Goal: Task Accomplishment & Management: Manage account settings

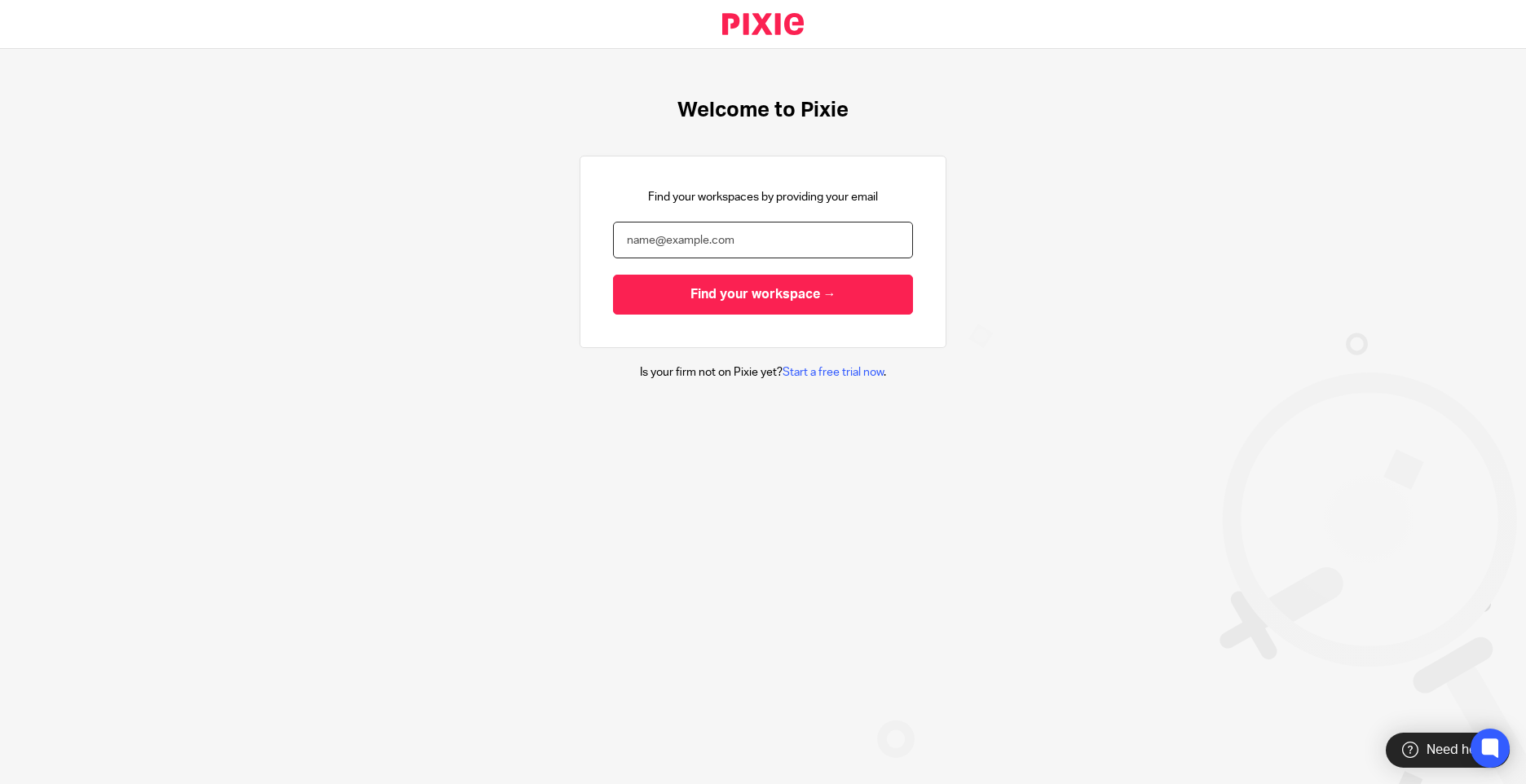
click at [711, 241] on input "email" at bounding box center [763, 240] width 300 height 37
type input "[PERSON_NAME][EMAIL_ADDRESS][PERSON_NAME][DOMAIN_NAME][PERSON_NAME]"
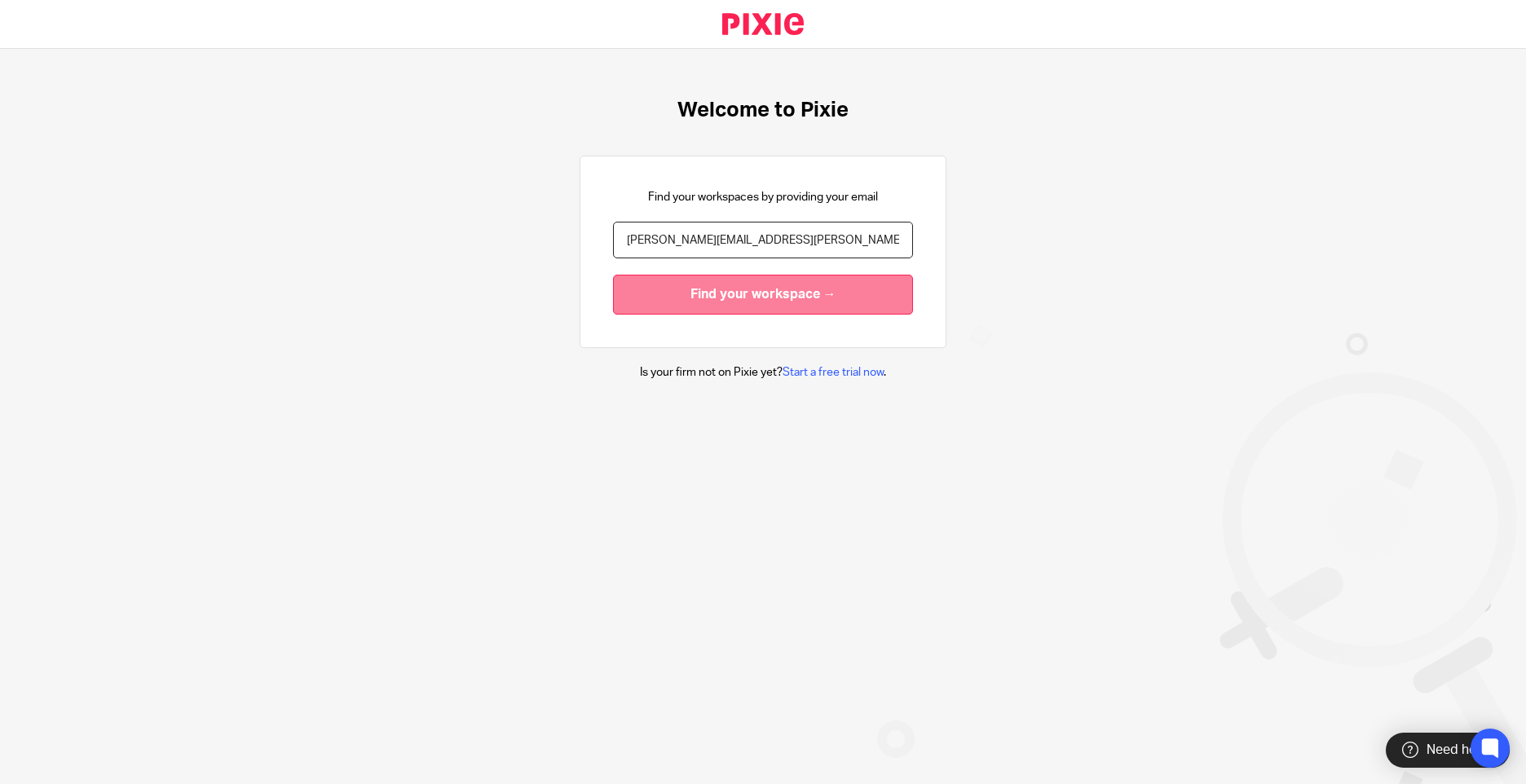
click at [708, 297] on input "Find your workspace →" at bounding box center [763, 295] width 300 height 40
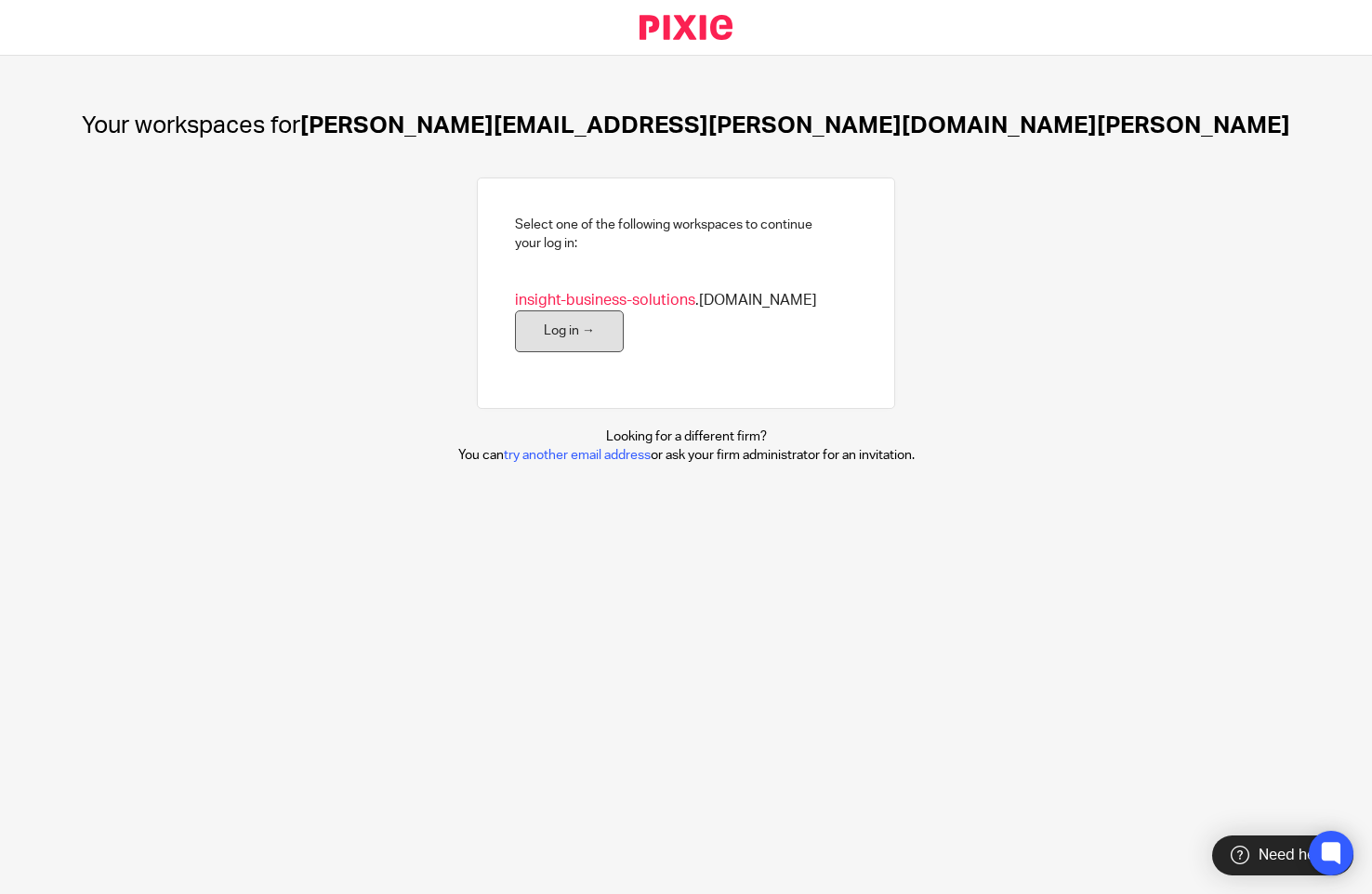
click at [562, 327] on link "Log in →" at bounding box center [569, 331] width 109 height 42
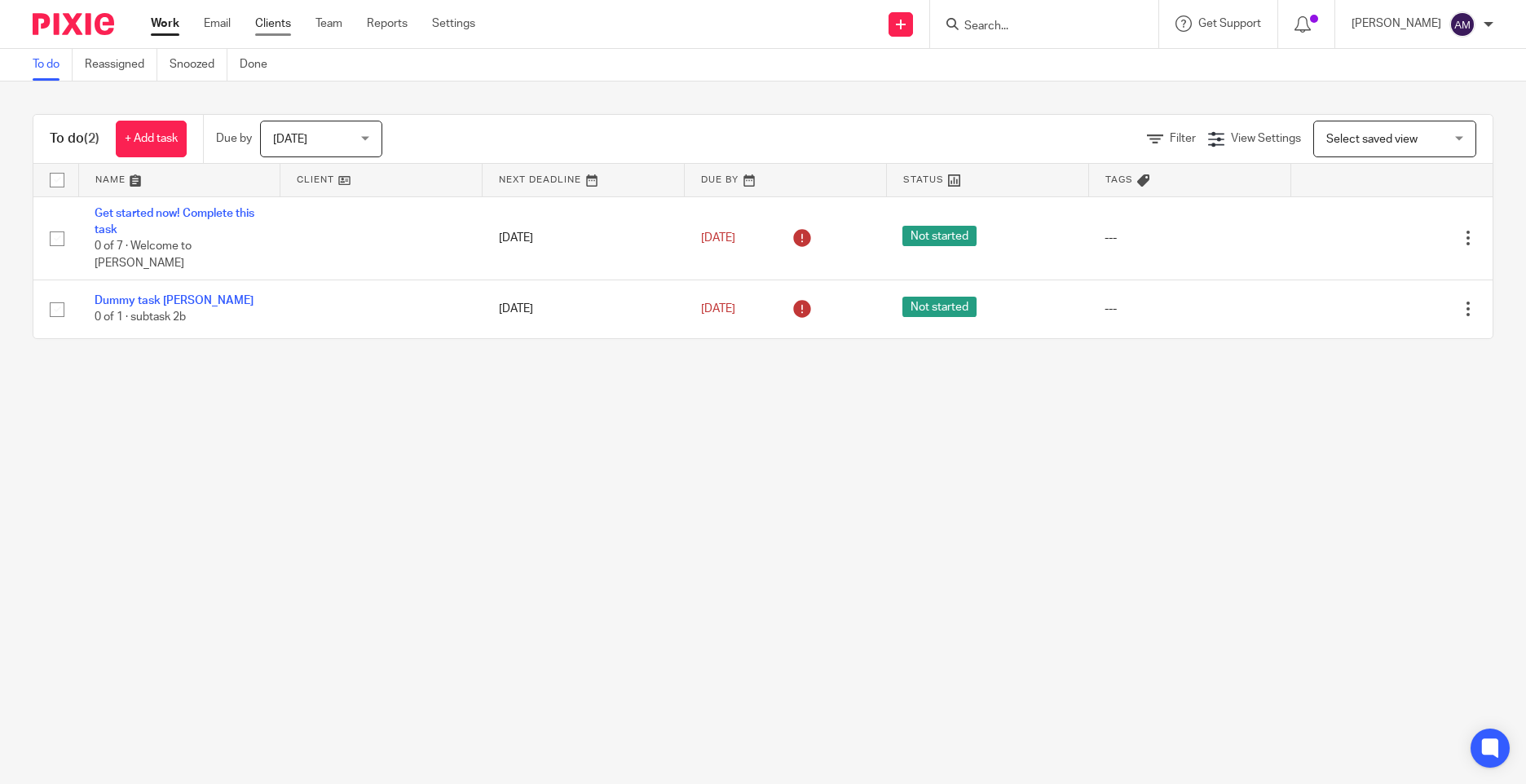
click at [270, 23] on link "Clients" at bounding box center [273, 23] width 36 height 16
click at [282, 24] on link "Clients" at bounding box center [273, 23] width 36 height 16
click at [1036, 32] on input "Search" at bounding box center [1036, 27] width 147 height 15
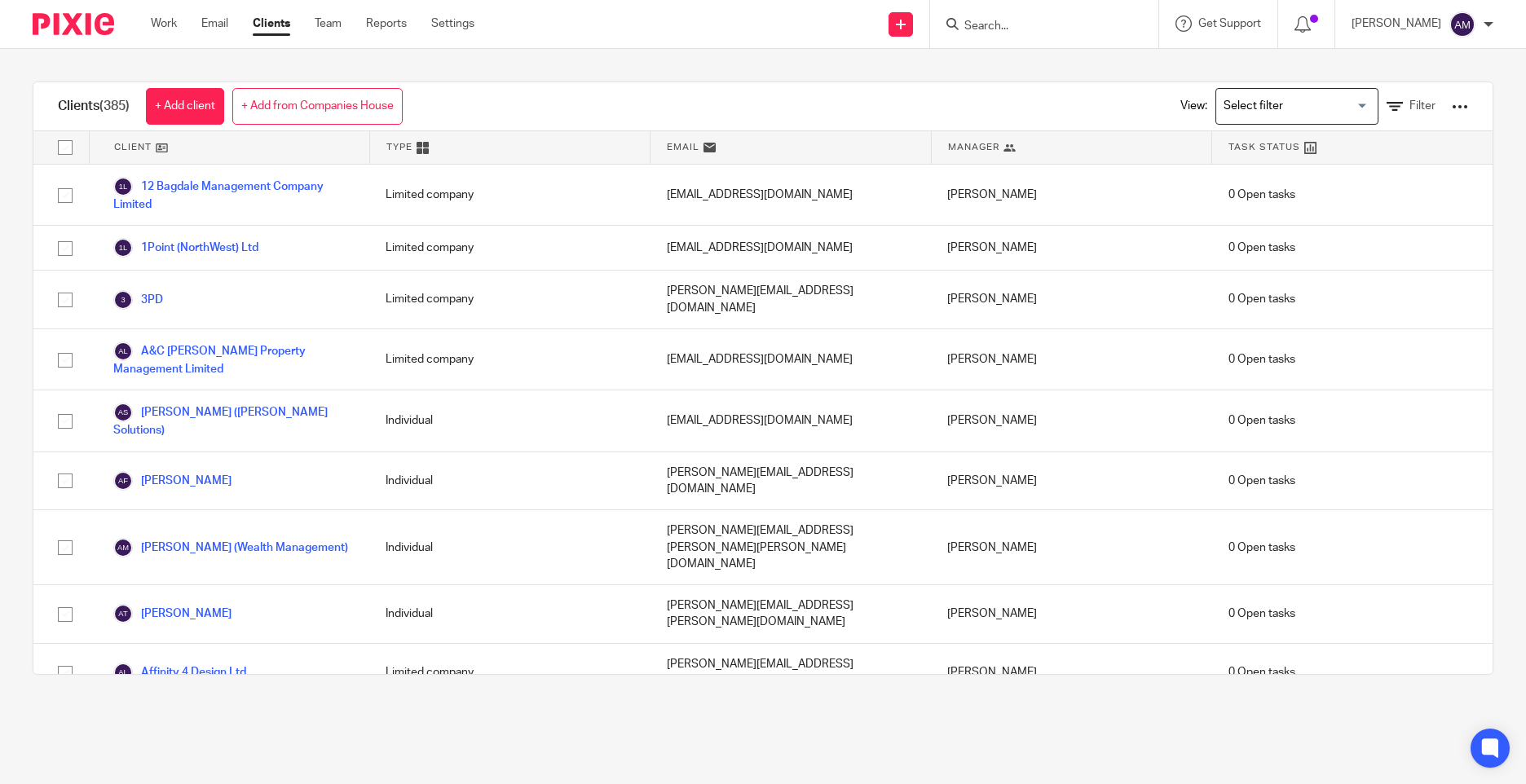
click at [1018, 28] on input "Search" at bounding box center [1036, 27] width 147 height 15
type input "rs"
click at [1020, 64] on link at bounding box center [1060, 63] width 202 height 24
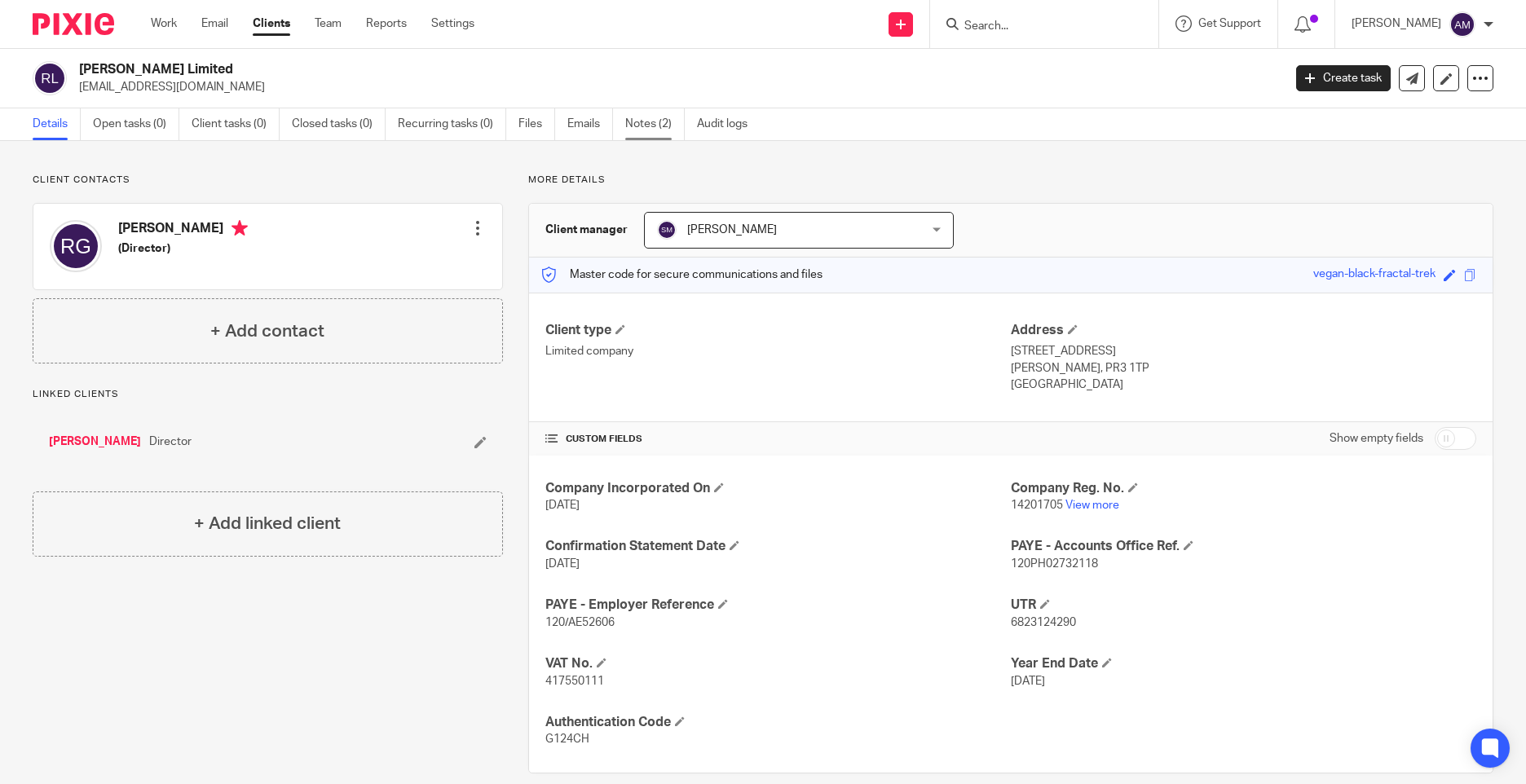
click at [634, 134] on link "Notes (2)" at bounding box center [654, 124] width 59 height 32
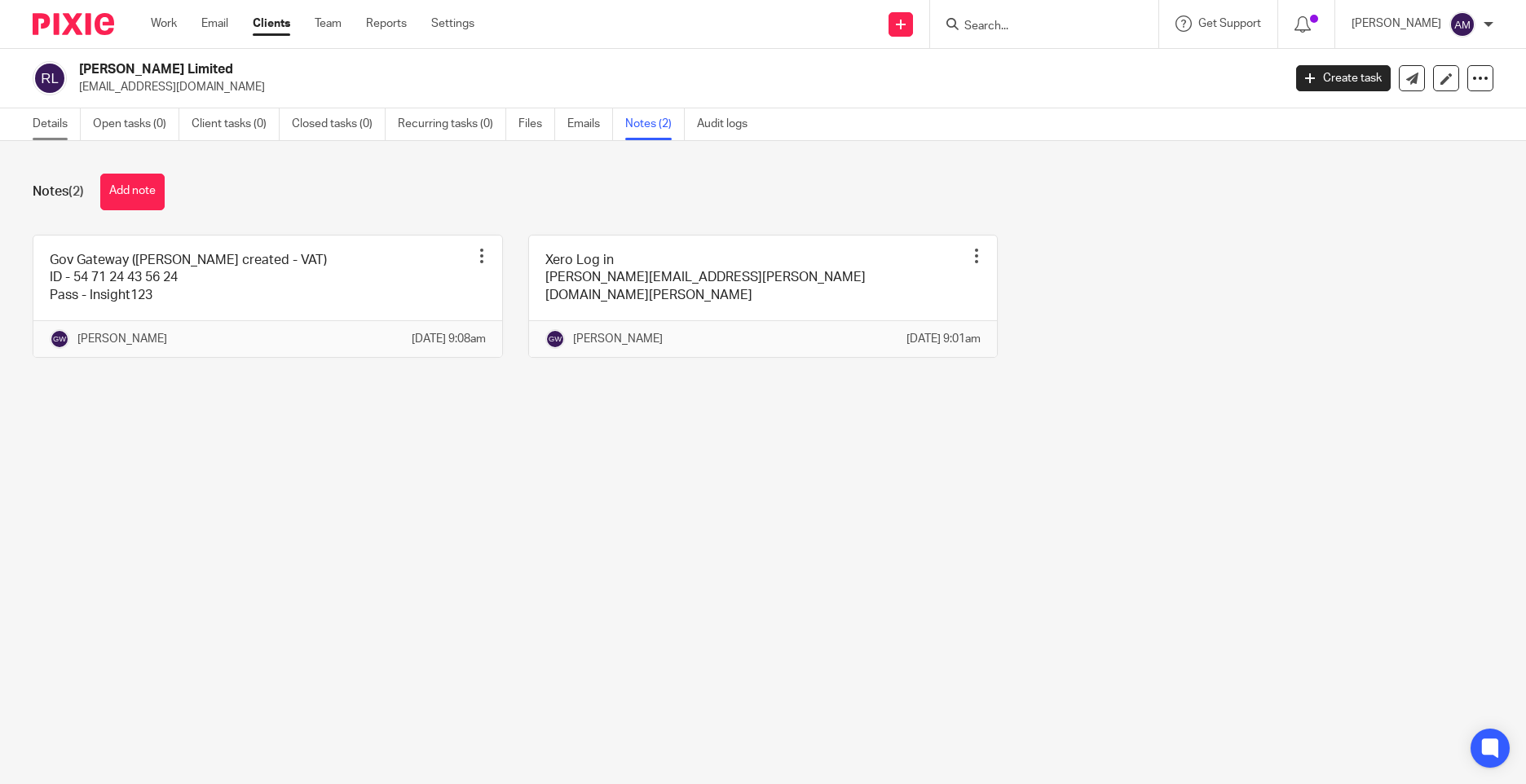
click at [54, 126] on link "Details" at bounding box center [56, 124] width 48 height 32
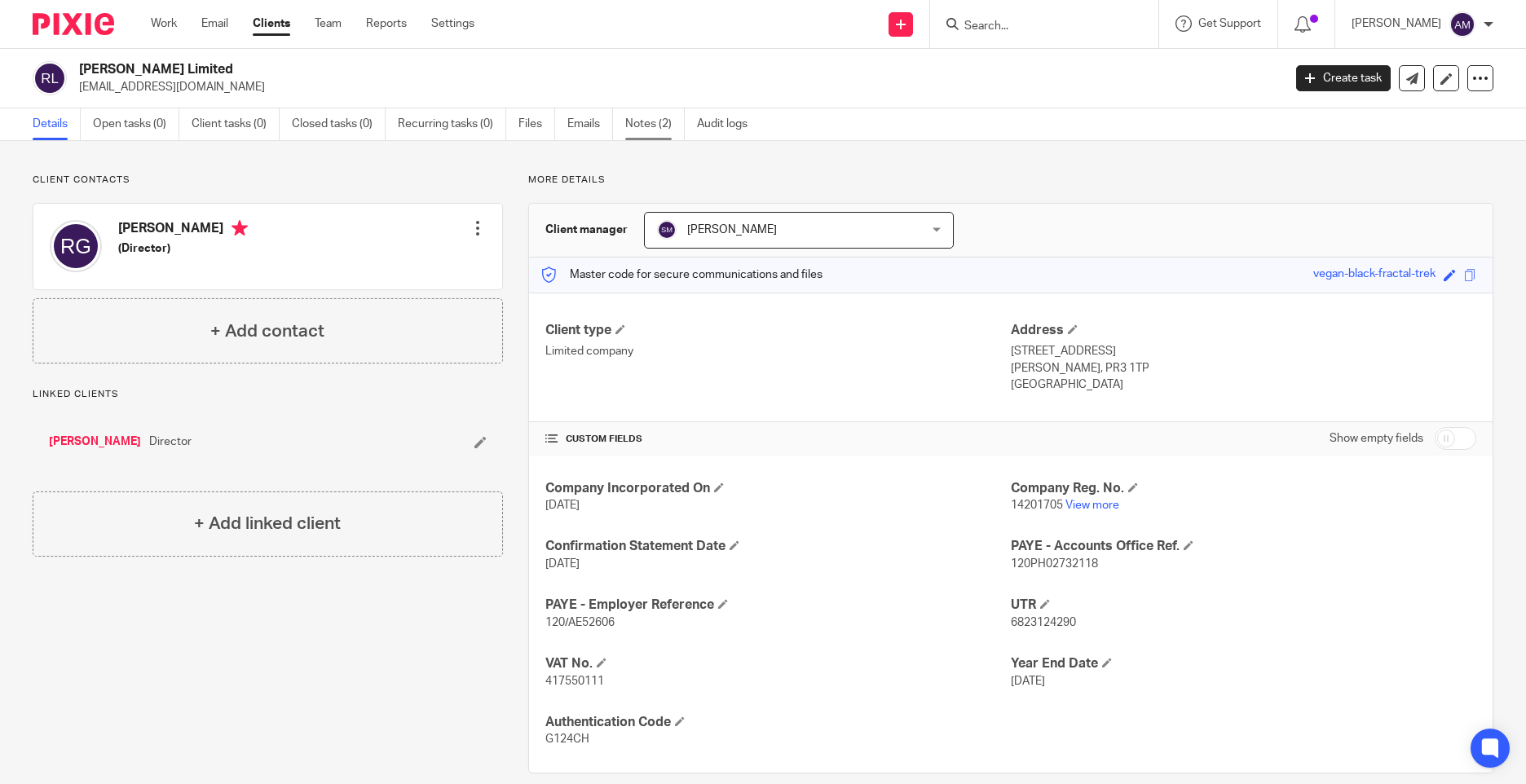
click at [670, 125] on link "Notes (2)" at bounding box center [654, 124] width 59 height 32
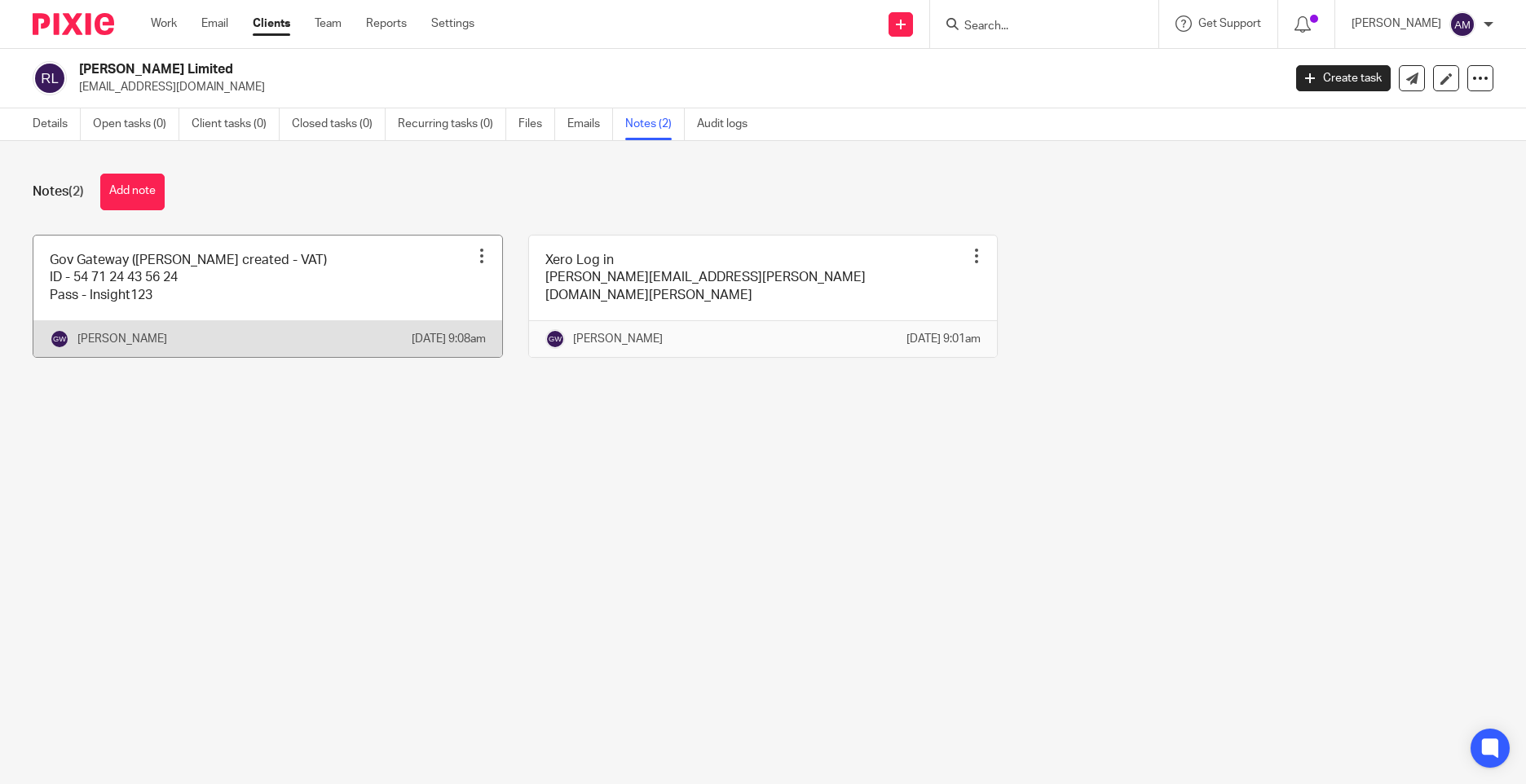
click at [476, 250] on div at bounding box center [481, 255] width 16 height 16
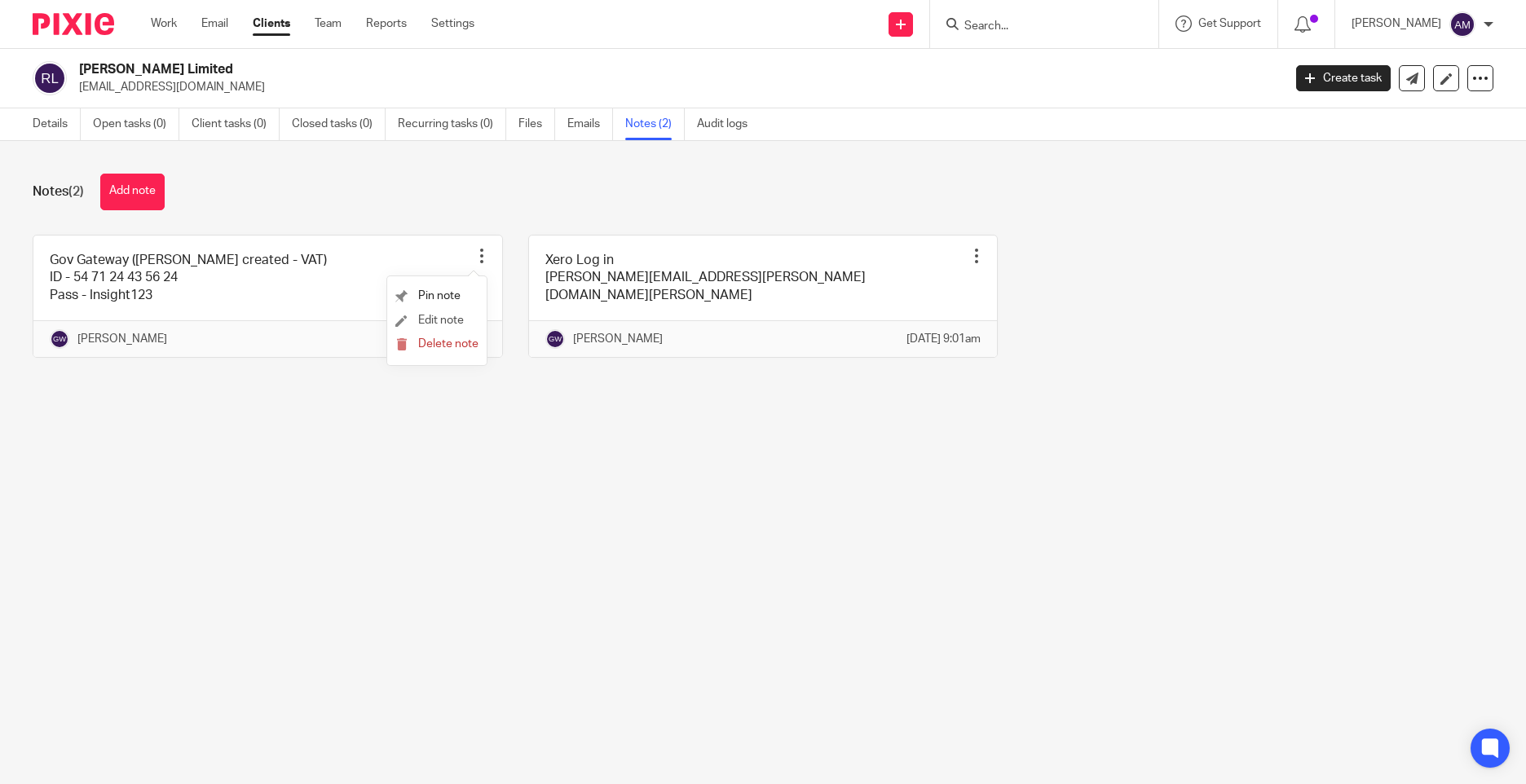
click at [425, 312] on li "Edit note" at bounding box center [437, 321] width 83 height 24
click at [423, 316] on span "Edit note" at bounding box center [441, 321] width 45 height 12
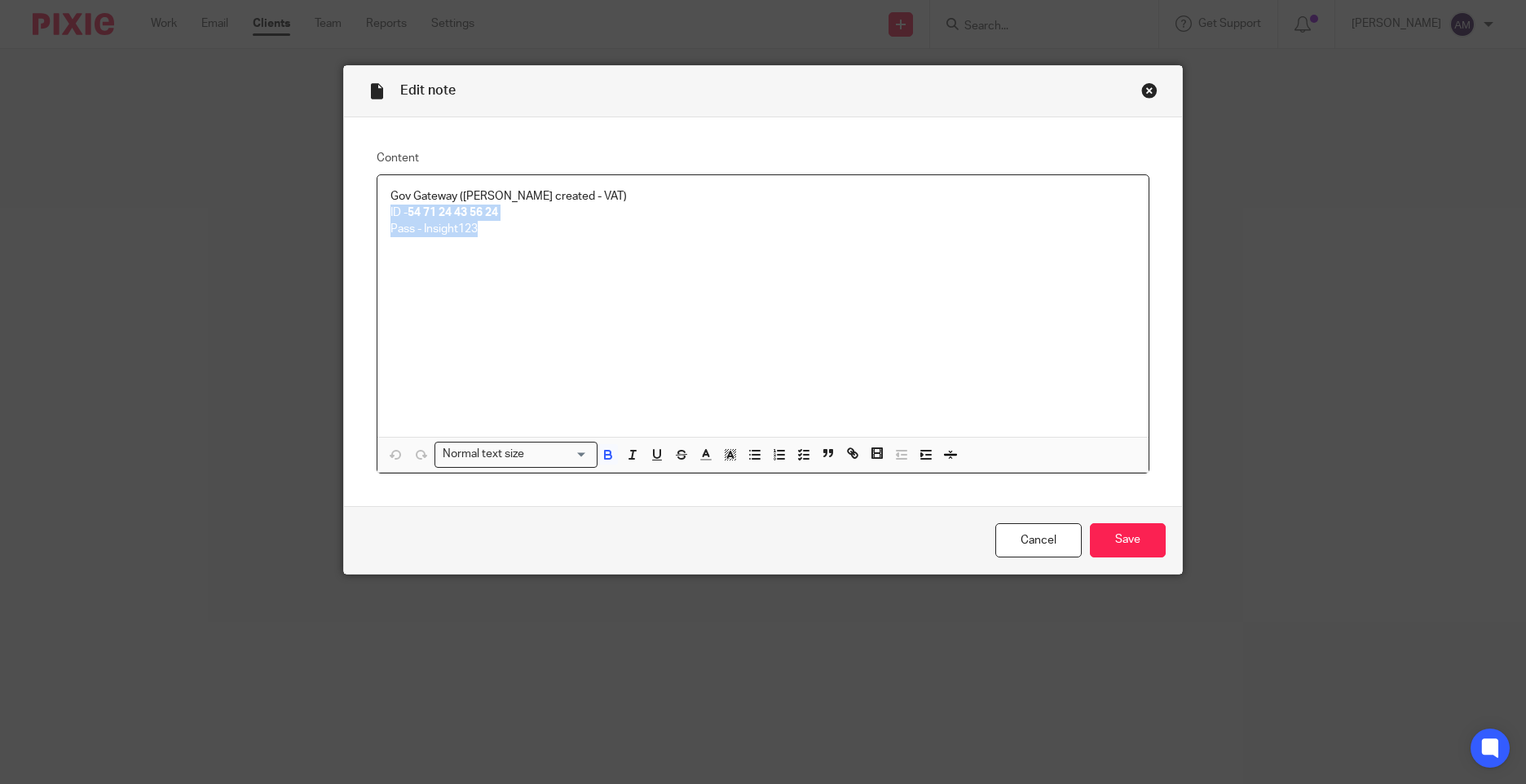
drag, startPoint x: 385, startPoint y: 212, endPoint x: 523, endPoint y: 227, distance: 138.8
click at [523, 227] on div "Gov Gateway ([PERSON_NAME] created - VAT) ID - 54 71 24 43 56 24 Pass - Insight…" at bounding box center [763, 306] width 771 height 261
copy div "ID - 54 71 24 43 56 24 Pass - Insight123"
